Goal: Find specific page/section: Find specific page/section

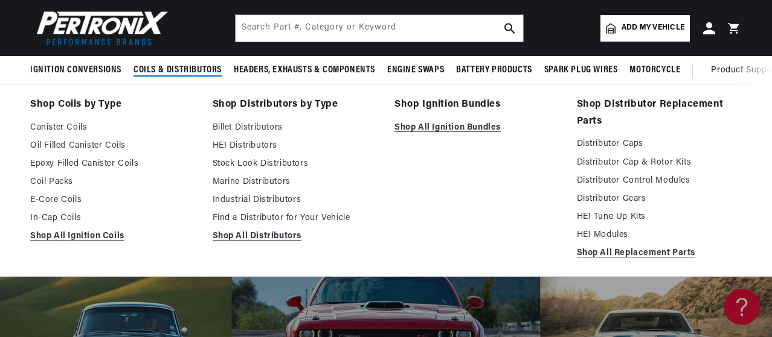
click at [188, 74] on span "Coils & Distributors" at bounding box center [177, 70] width 88 height 13
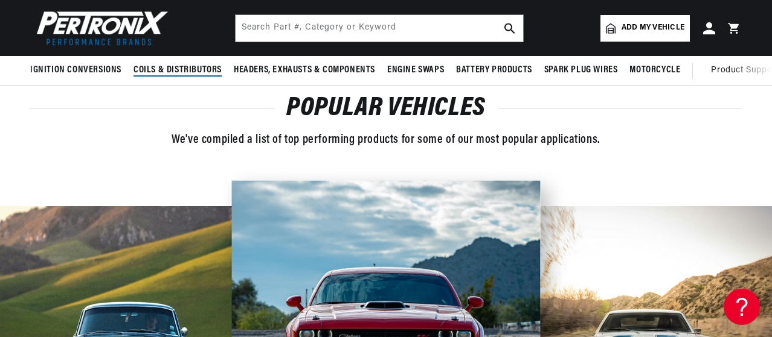
click at [188, 74] on span "Coils & Distributors" at bounding box center [177, 70] width 88 height 13
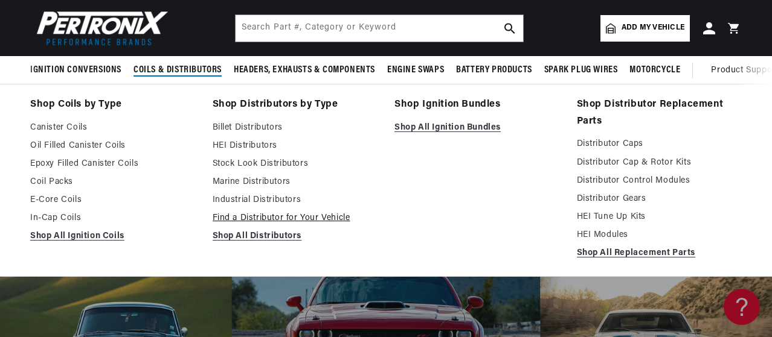
click at [268, 221] on link "Find a Distributor for Your Vehicle" at bounding box center [295, 218] width 165 height 14
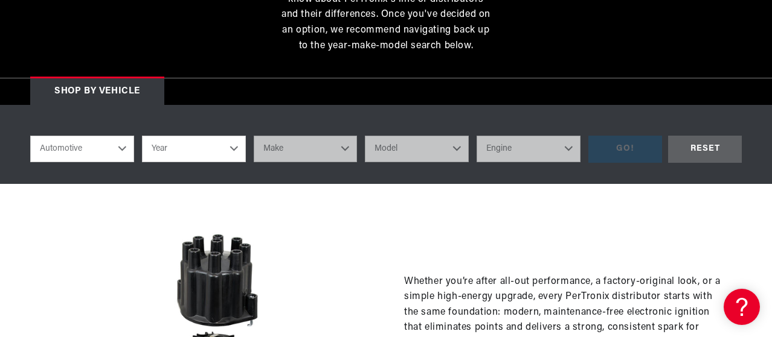
scroll to position [219, 0]
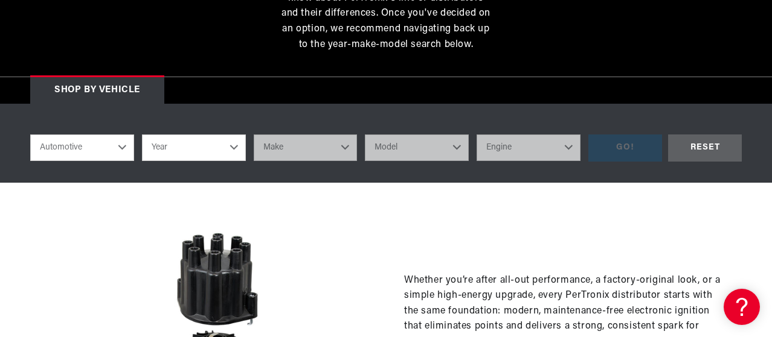
click at [120, 156] on select "Automotive Agricultural Industrial Marine Motorcycle" at bounding box center [82, 148] width 104 height 27
click at [30, 135] on select "Automotive Agricultural Industrial Marine Motorcycle" at bounding box center [82, 148] width 104 height 27
click at [229, 147] on select "Year 2026 2025 2024 2023 2022 2021 2020 2019 2018 2017 2016 2015 2014 2013 2012…" at bounding box center [194, 148] width 104 height 27
select select "1962"
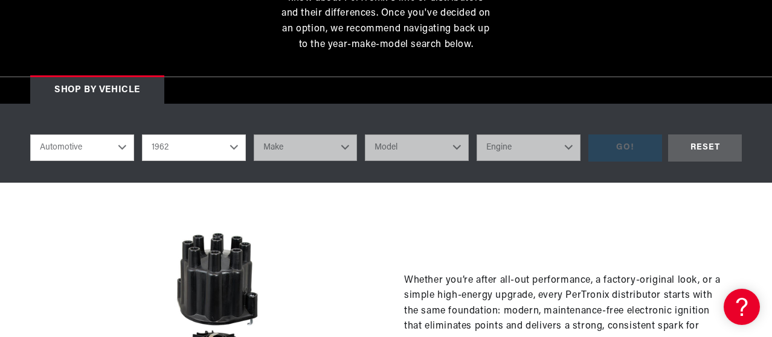
click at [142, 135] on select "Year 2026 2025 2024 2023 2022 2021 2020 2019 2018 2017 2016 2015 2014 2013 2012…" at bounding box center [194, 148] width 104 height 27
select select "1962"
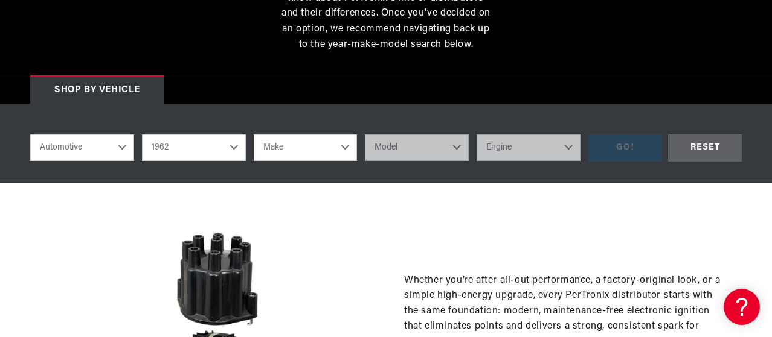
scroll to position [0, 0]
click at [344, 146] on select "Make Alfa Romeo American Motors Aston Martin Austin Austin Healey Bentley Buick…" at bounding box center [306, 148] width 104 height 27
select select "MG"
click at [254, 135] on select "Make Alfa Romeo American Motors Aston Martin Austin Austin Healey Bentley Buick…" at bounding box center [306, 148] width 104 height 27
select select "MG"
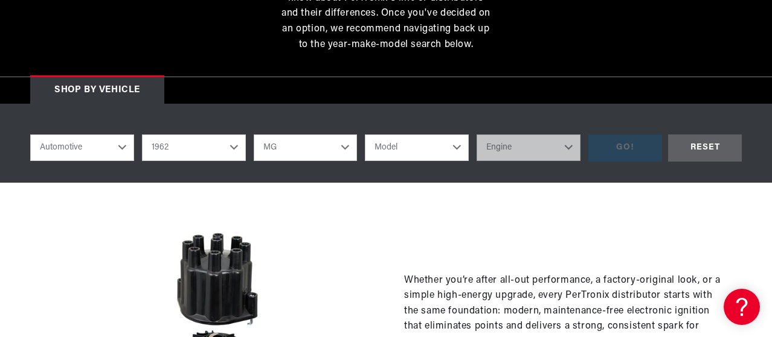
click at [455, 146] on select "Model MGA MGB Midget" at bounding box center [417, 148] width 104 height 27
select select "MGA"
click at [365, 135] on select "Model MGA MGB Midget" at bounding box center [417, 148] width 104 height 27
select select "MGA"
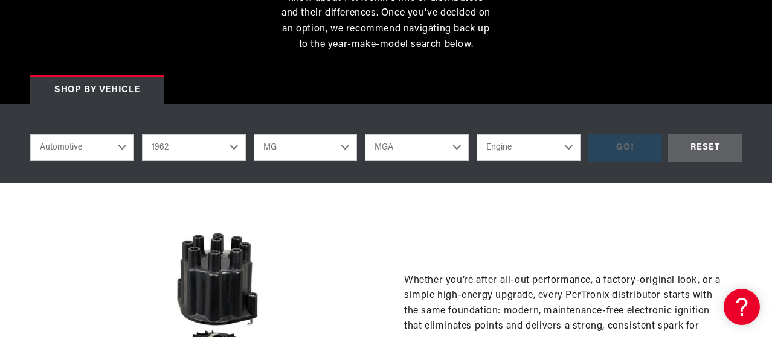
click at [564, 153] on select "Engine 1.5L 1.6L" at bounding box center [528, 148] width 104 height 27
select select "1.6L"
click at [476, 135] on select "Engine 1.5L 1.6L" at bounding box center [528, 148] width 104 height 27
select select "1.6L"
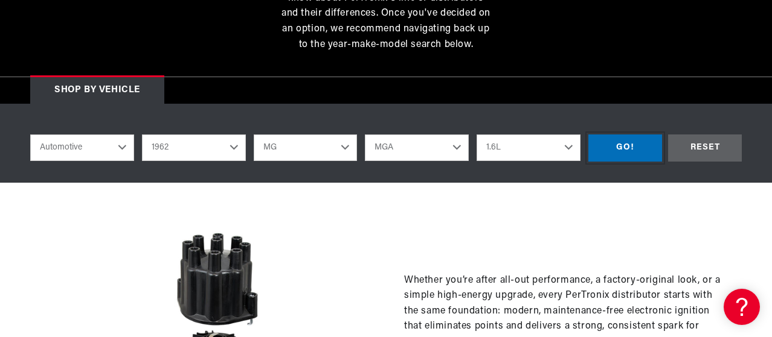
click at [630, 147] on div "GO!" at bounding box center [625, 148] width 74 height 27
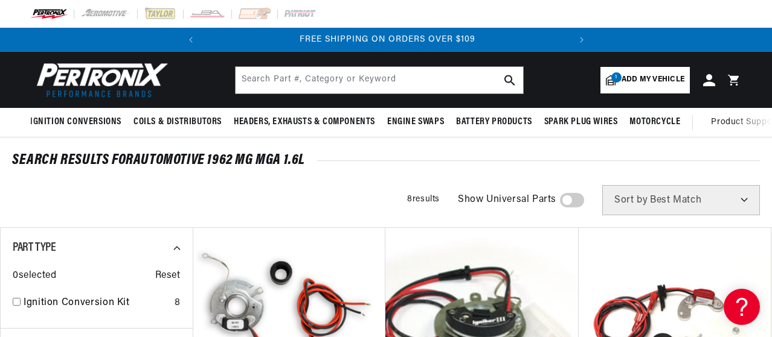
scroll to position [0, 366]
